Goal: Task Accomplishment & Management: Complete application form

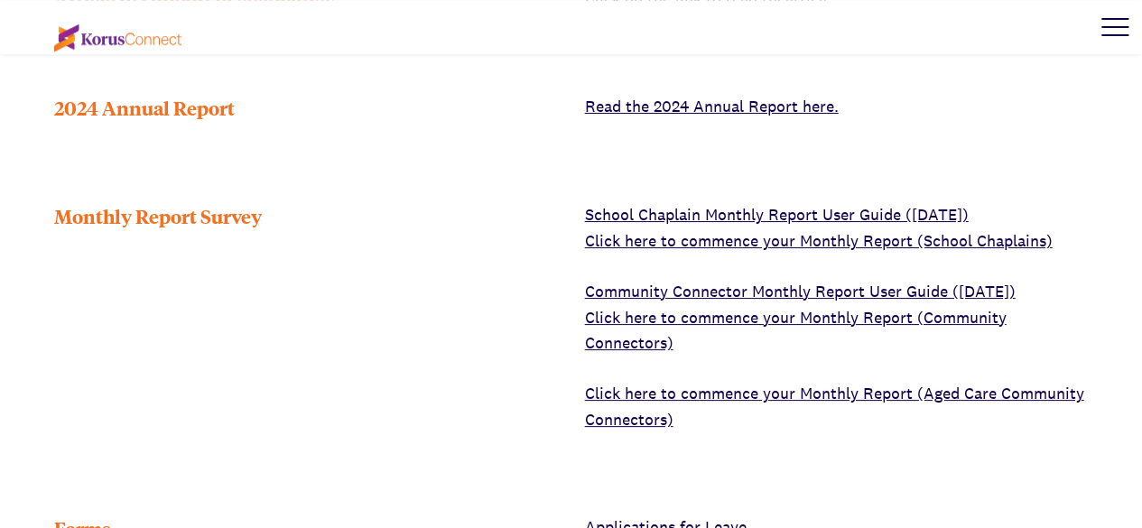
scroll to position [803, 0]
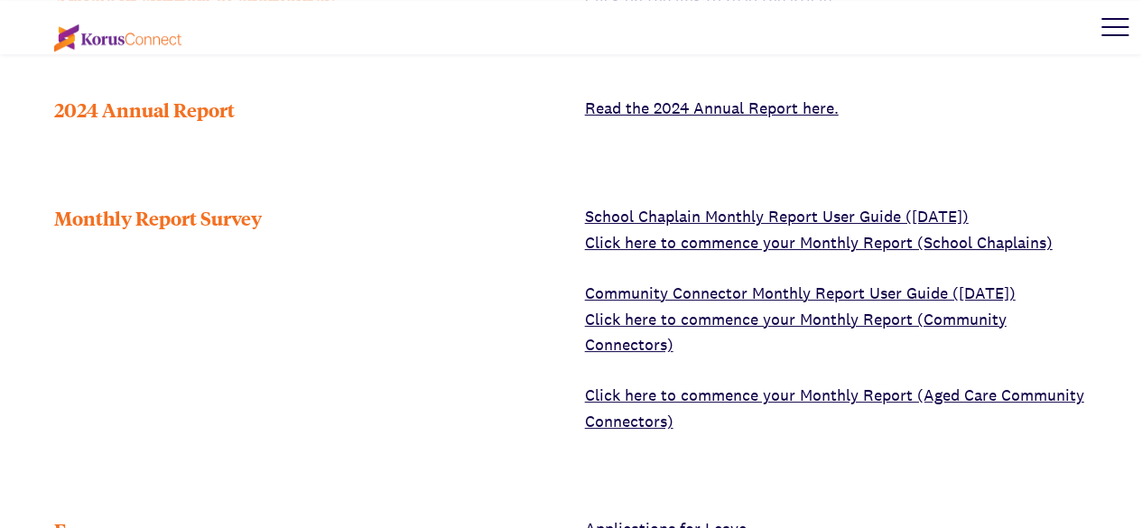
click at [854, 232] on link "Click here to commence your Monthly Report (School Chaplains)" at bounding box center [818, 242] width 467 height 21
click at [706, 232] on link "Click here to commence your Monthly Report (School Chaplains)" at bounding box center [818, 242] width 467 height 21
